Goal: Find specific page/section: Find specific page/section

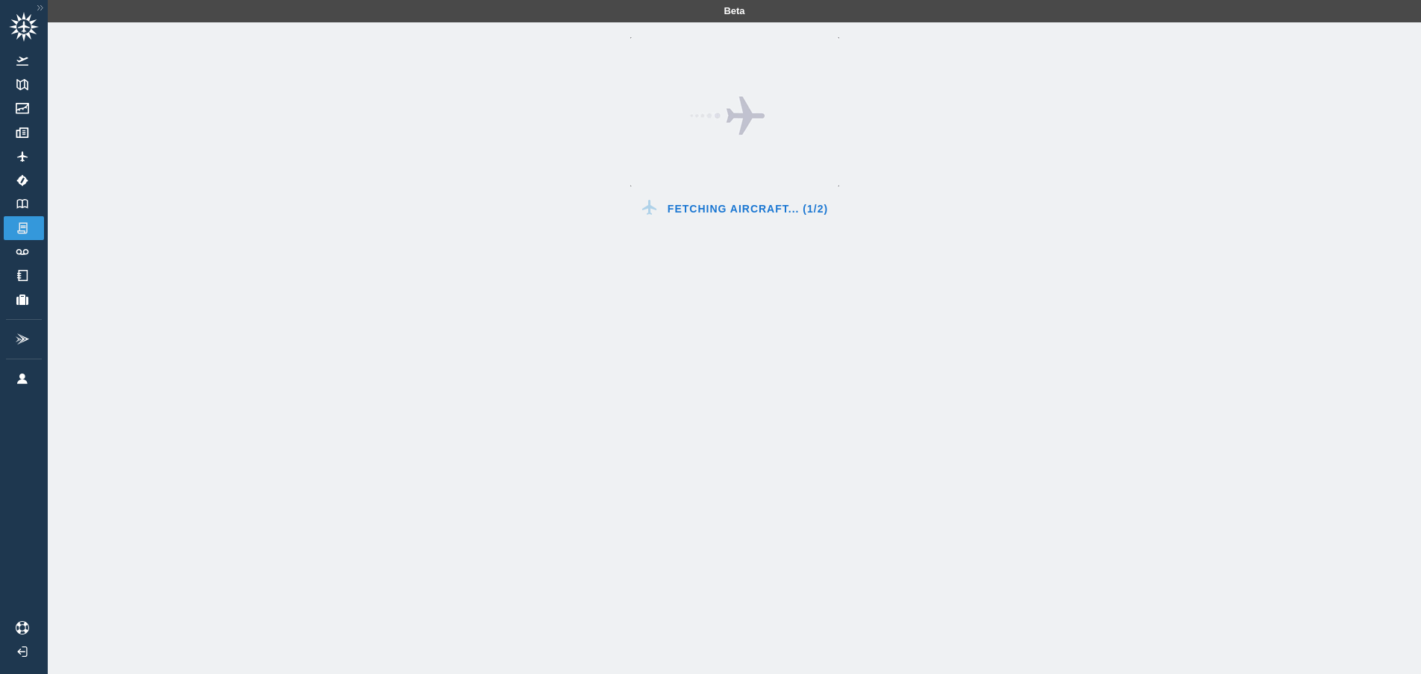
click at [72, 213] on div "Fetching Aircraft... (1/2)" at bounding box center [734, 359] width 1373 height 674
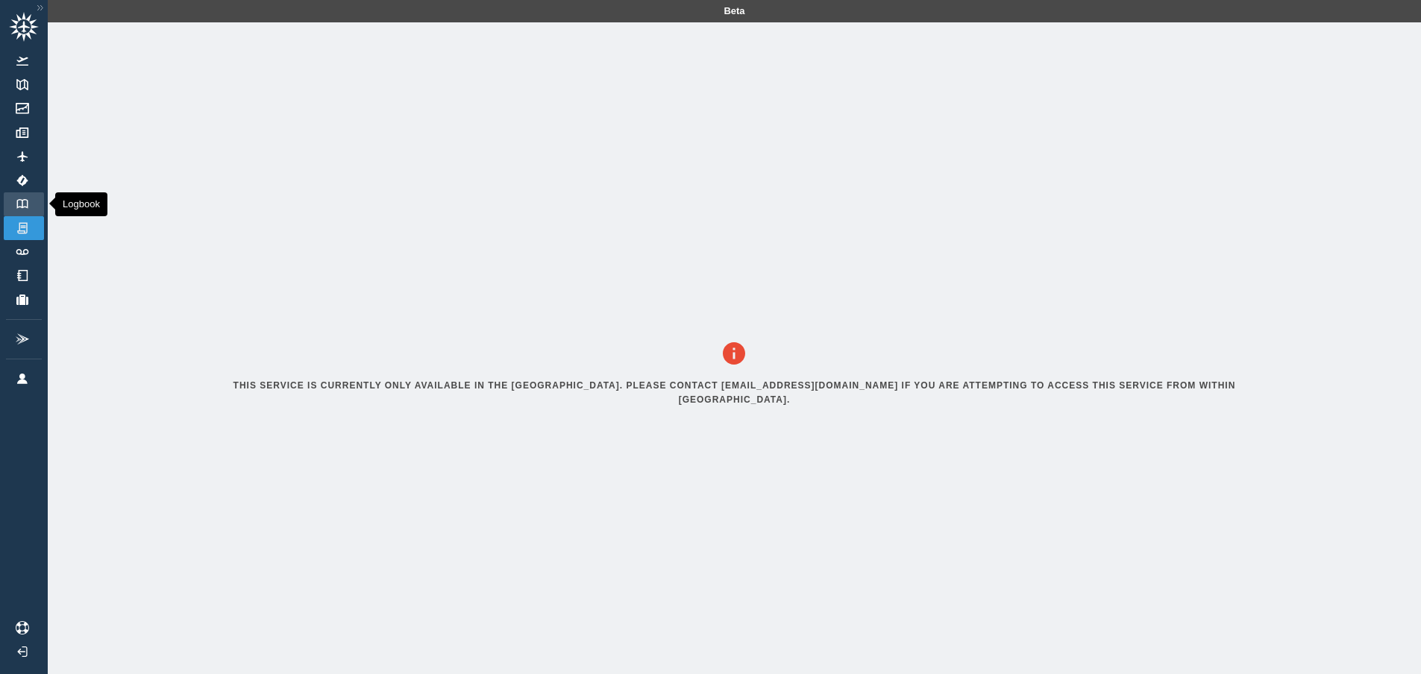
click at [19, 212] on link "Logbook" at bounding box center [24, 204] width 40 height 24
click at [29, 207] on img at bounding box center [22, 204] width 16 height 10
